Goal: Task Accomplishment & Management: Manage account settings

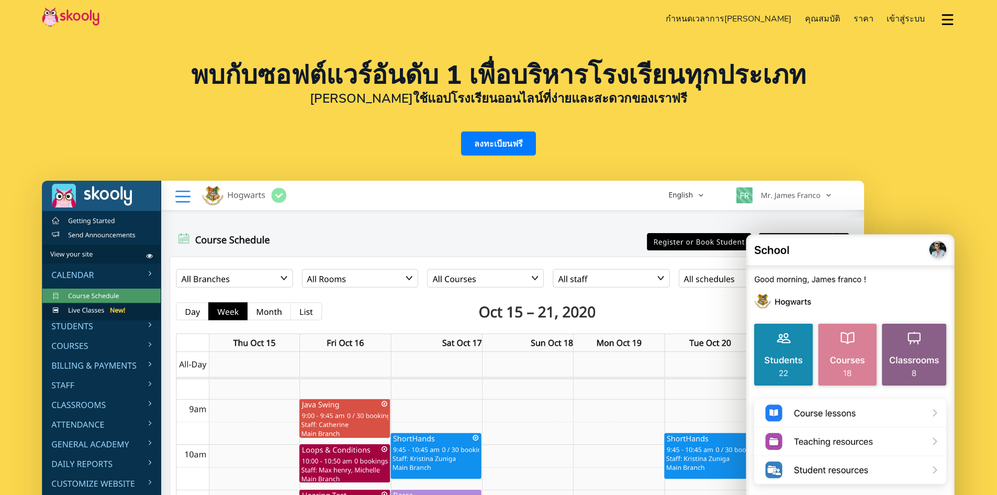
select select "th"
select select "66"
select select "[GEOGRAPHIC_DATA]"
select select "[GEOGRAPHIC_DATA]/[GEOGRAPHIC_DATA]"
click at [908, 18] on span "เข้าสู่ระบบ" at bounding box center [906, 19] width 38 height 12
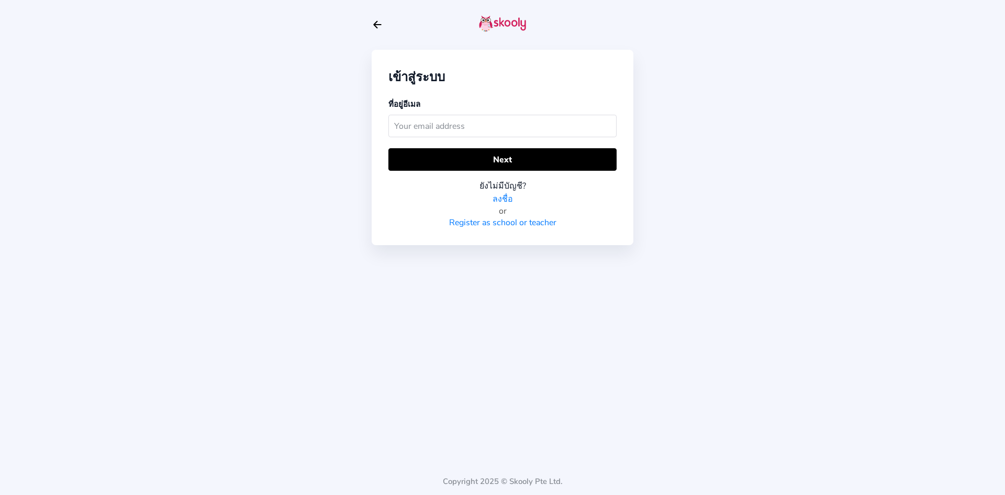
click at [446, 130] on input "text" at bounding box center [502, 126] width 228 height 23
click at [474, 115] on input "text" at bounding box center [502, 126] width 228 height 23
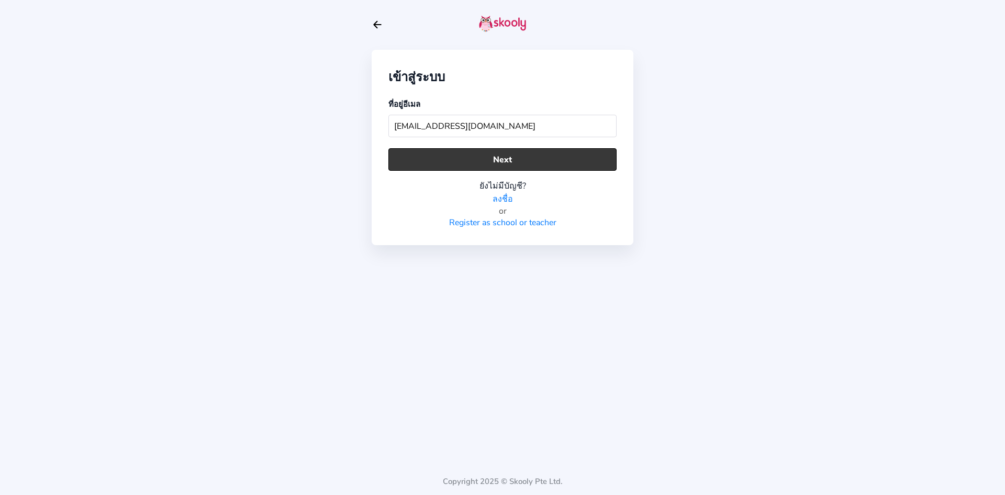
type input "socth.skooly@gmail.com"
click at [507, 154] on button "Next" at bounding box center [502, 159] width 228 height 23
